Goal: Task Accomplishment & Management: Use online tool/utility

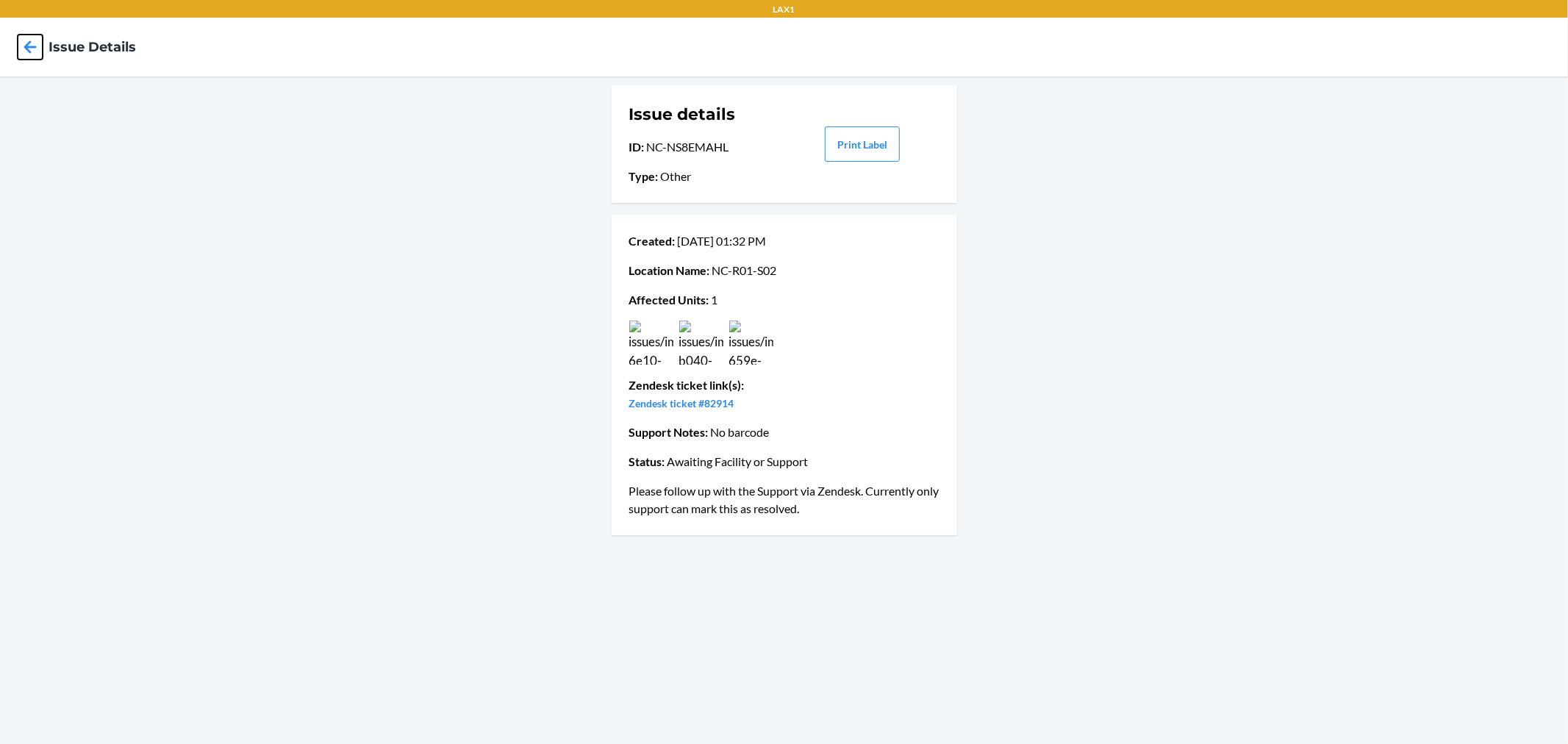
click at [28, 47] on icon at bounding box center [31, 47] width 12 height 12
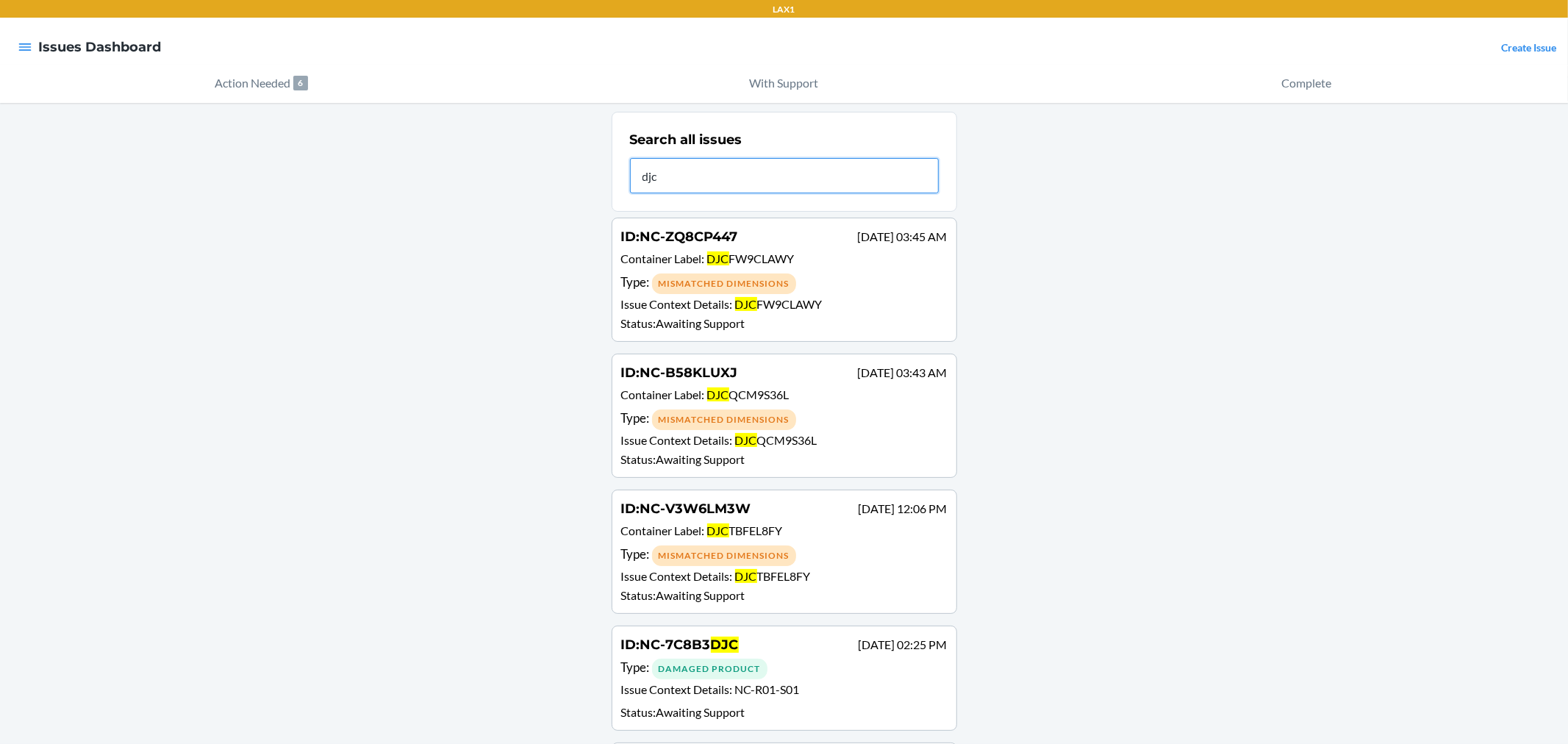
click at [632, 169] on input "djc" at bounding box center [784, 176] width 309 height 35
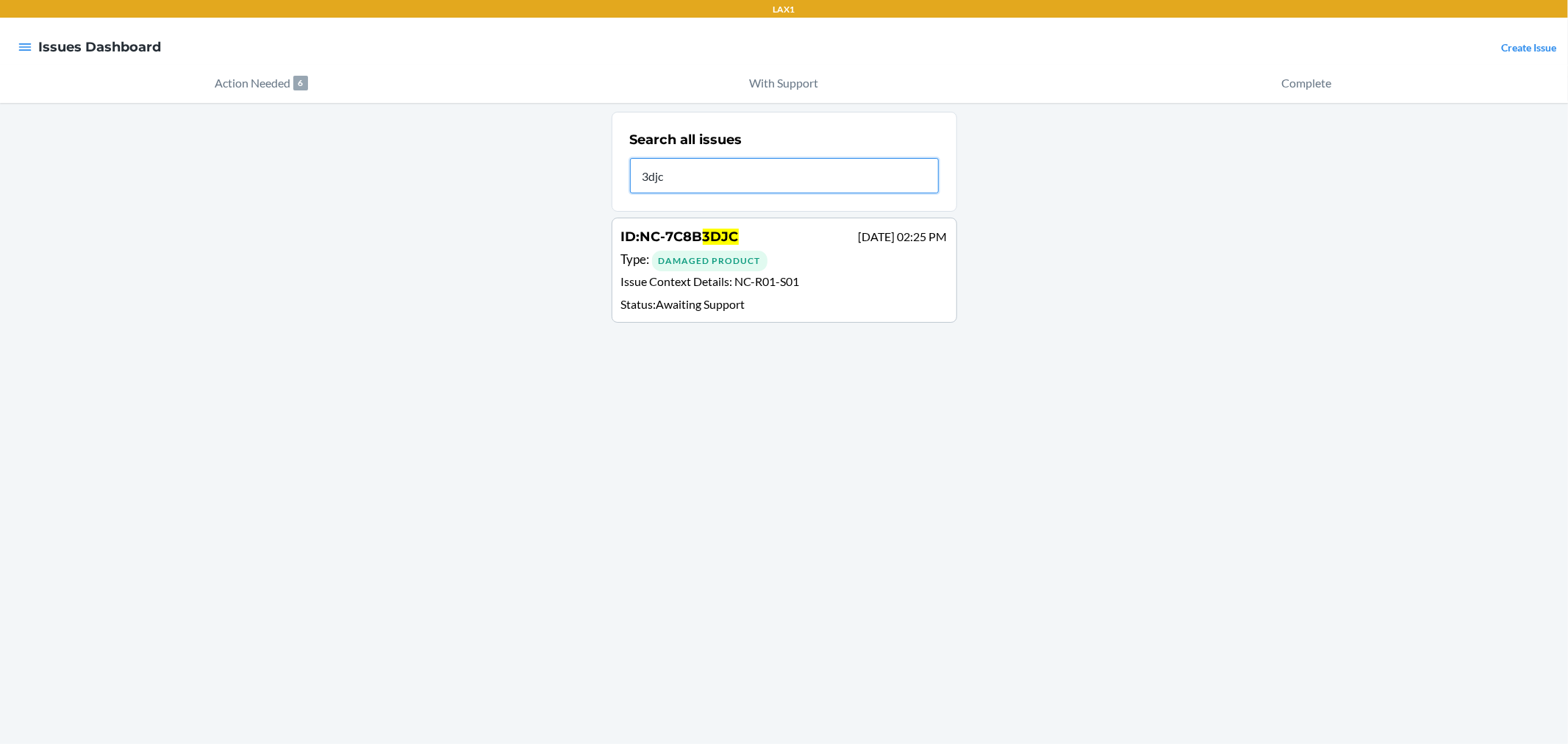
type input "3djc"
click at [737, 259] on div "Damaged Product" at bounding box center [709, 260] width 115 height 21
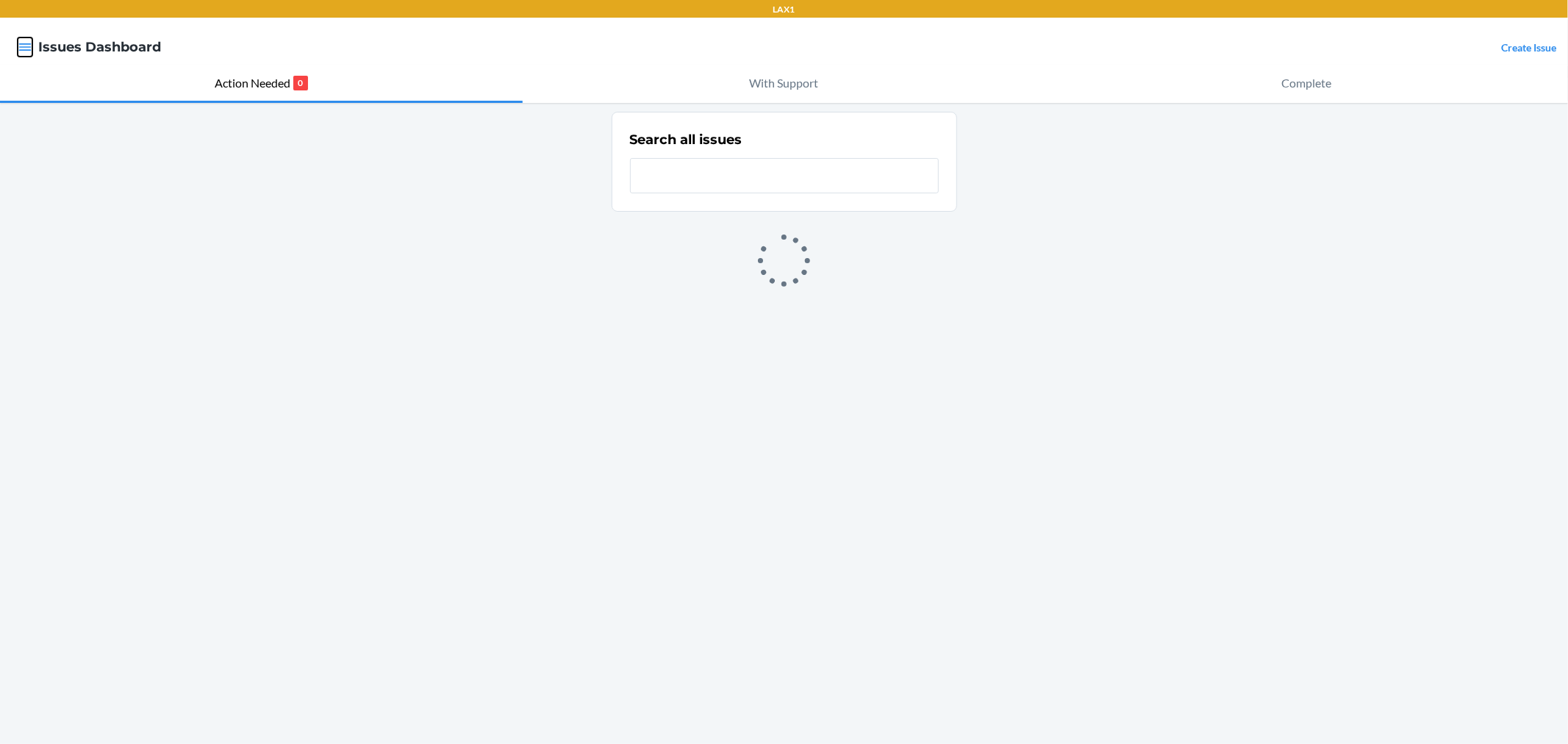
click at [30, 40] on icon "button" at bounding box center [24, 47] width 15 height 14
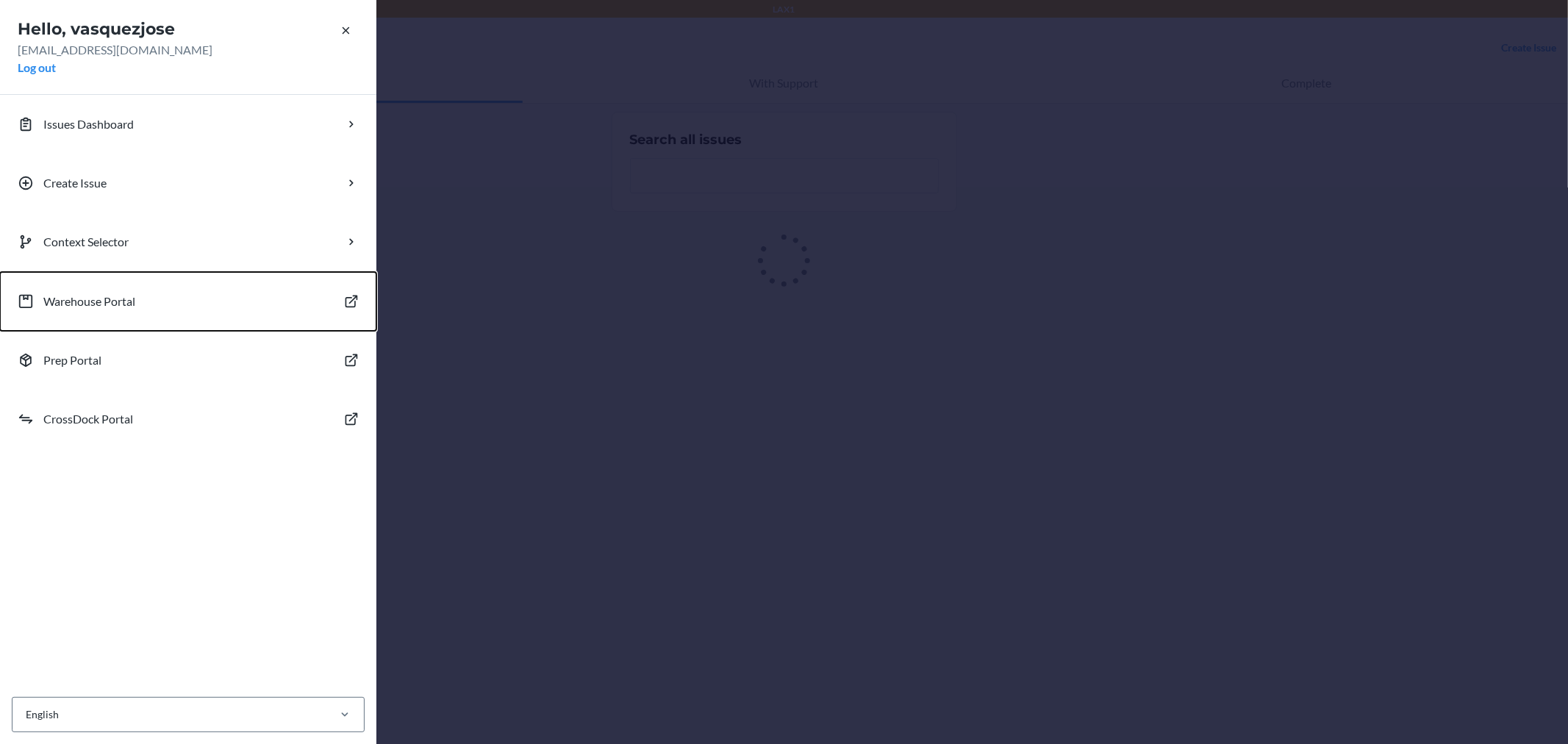
click at [120, 307] on p "Warehouse Portal" at bounding box center [89, 301] width 92 height 18
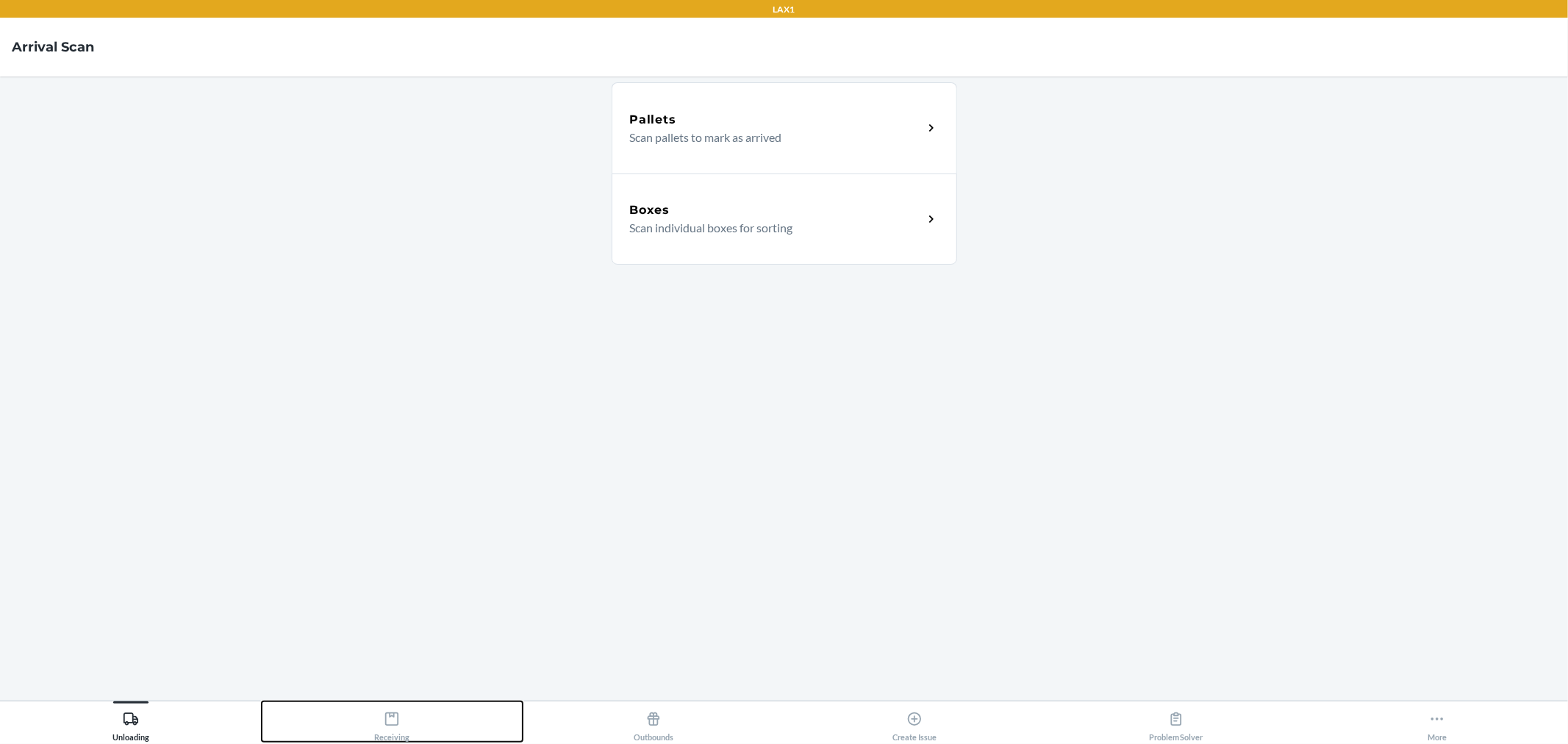
click at [395, 729] on div "Receiving" at bounding box center [392, 723] width 35 height 37
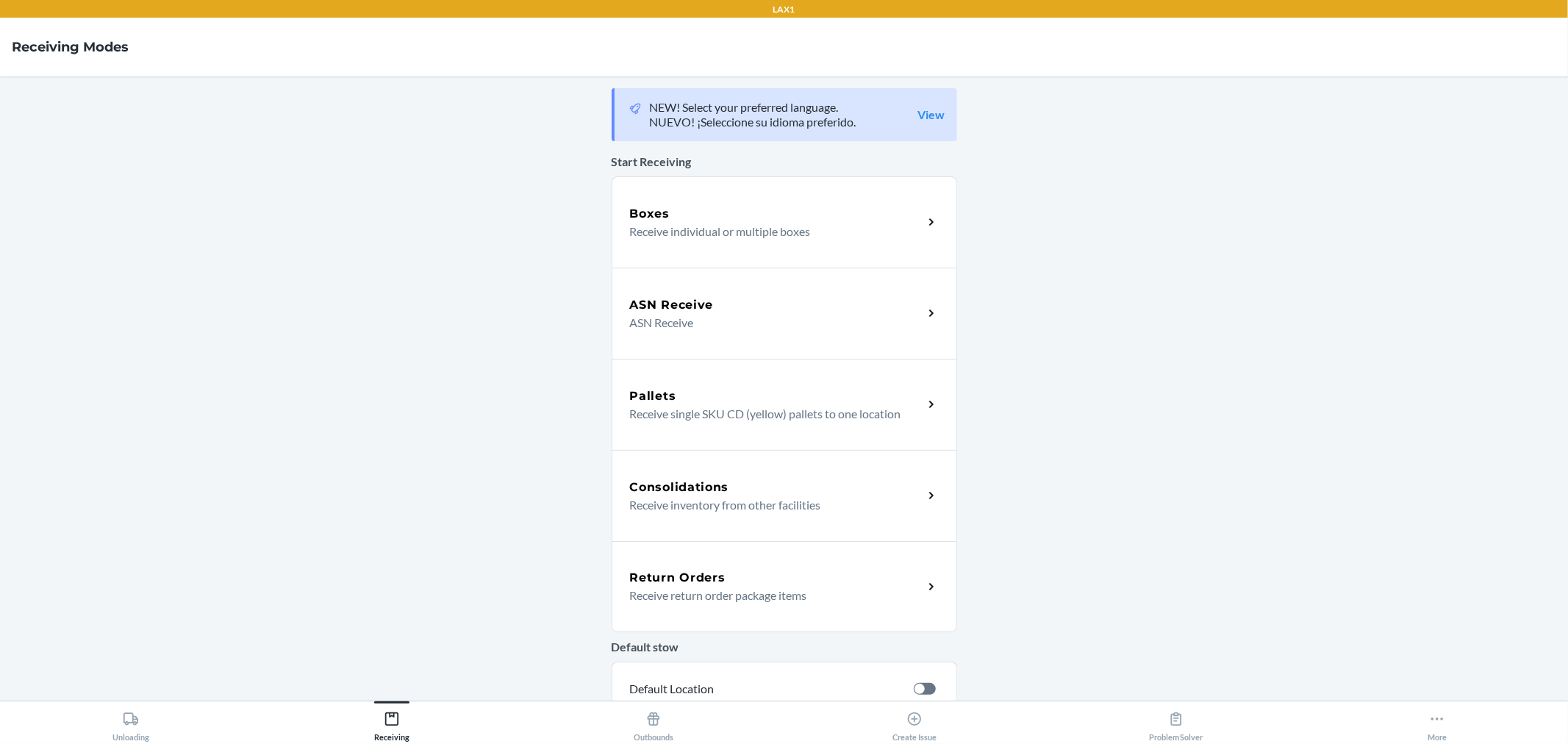
click at [692, 214] on div "Boxes" at bounding box center [776, 214] width 293 height 18
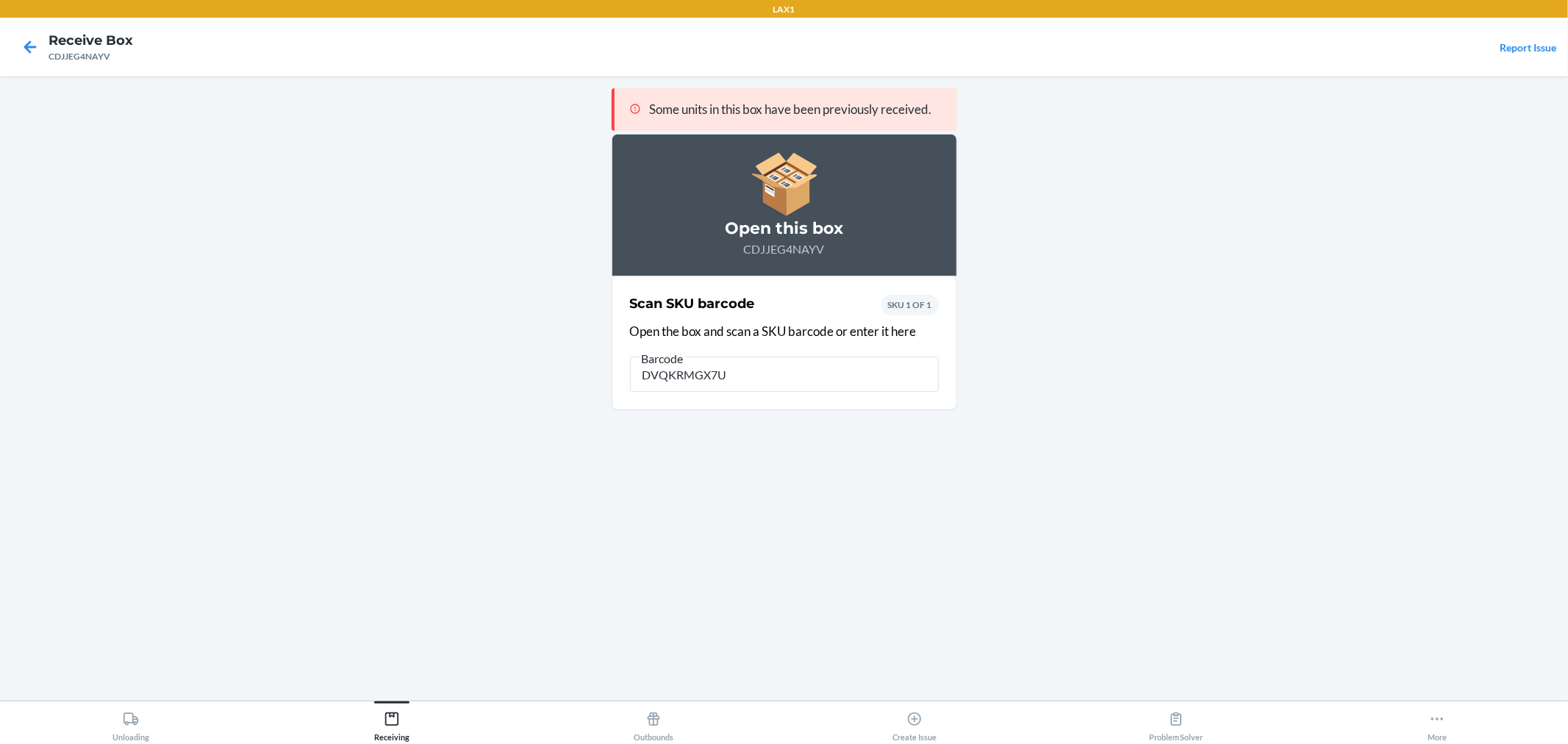
type input "DVQKRMGX7UL"
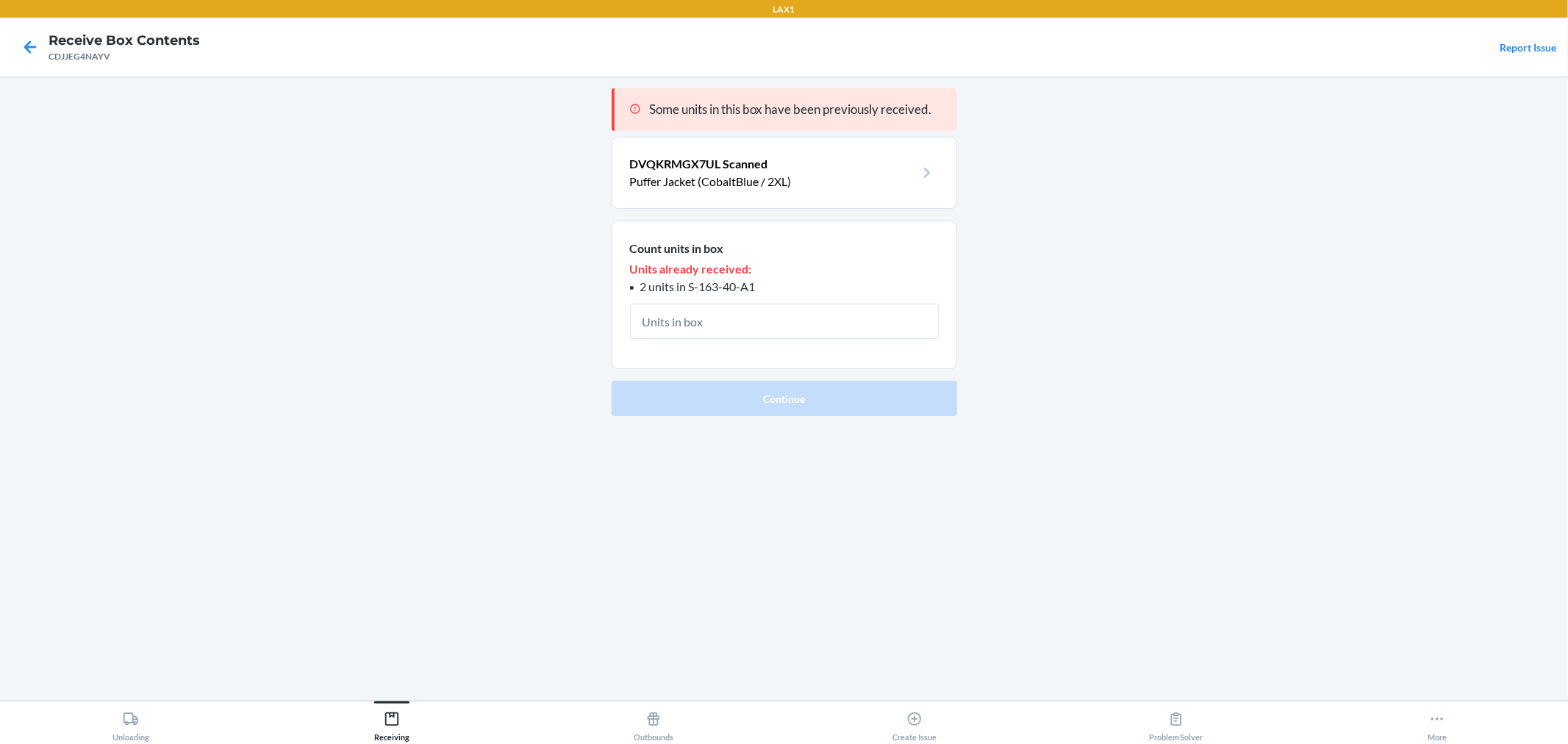
click at [819, 173] on p "Puffer Jacket (CobaltBlue / 2XL)" at bounding box center [773, 181] width 286 height 18
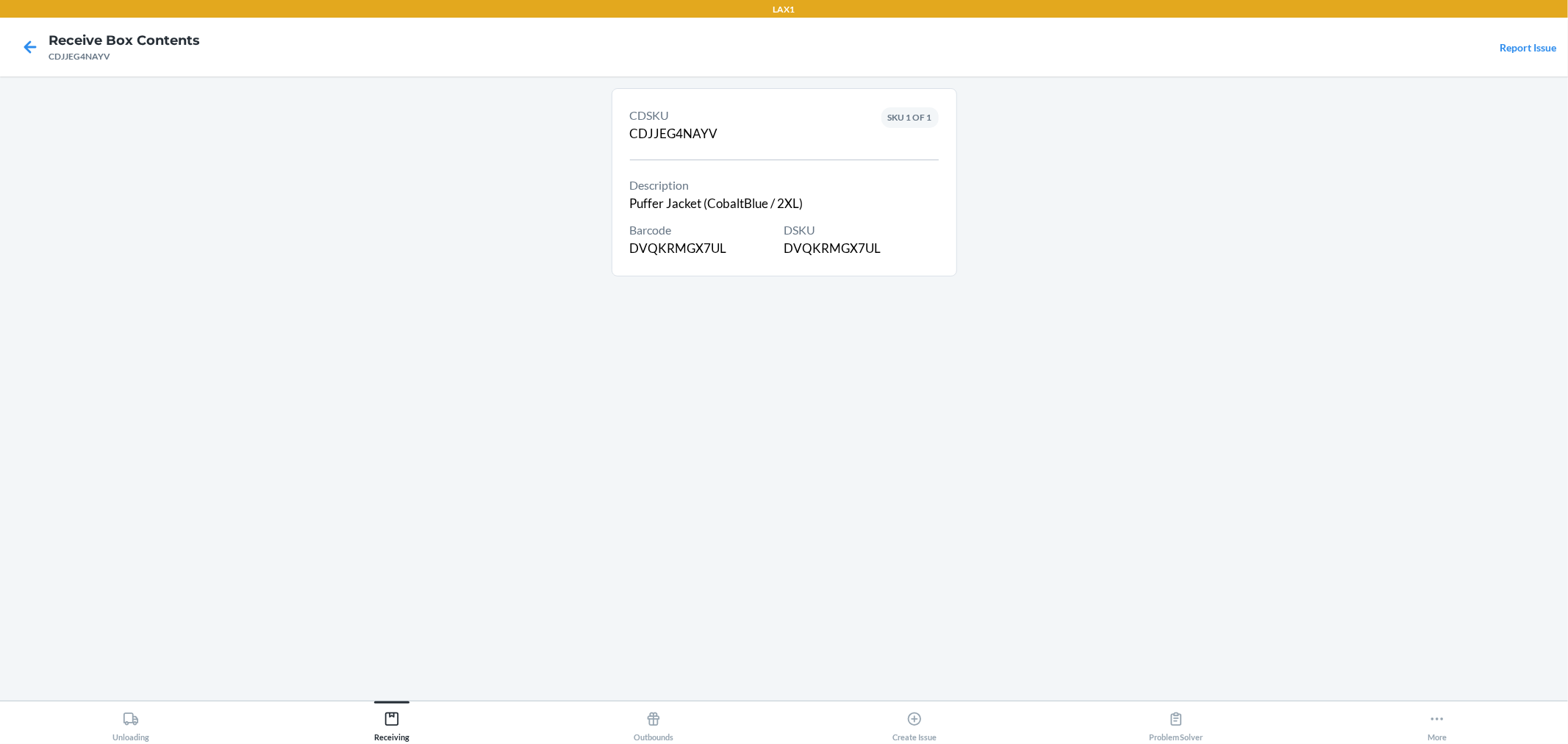
click at [859, 249] on div "DSKU DVQKRMGX7UL" at bounding box center [862, 240] width 154 height 37
copy div "DVQKRMGX7UL"
